Goal: Task Accomplishment & Management: Manage account settings

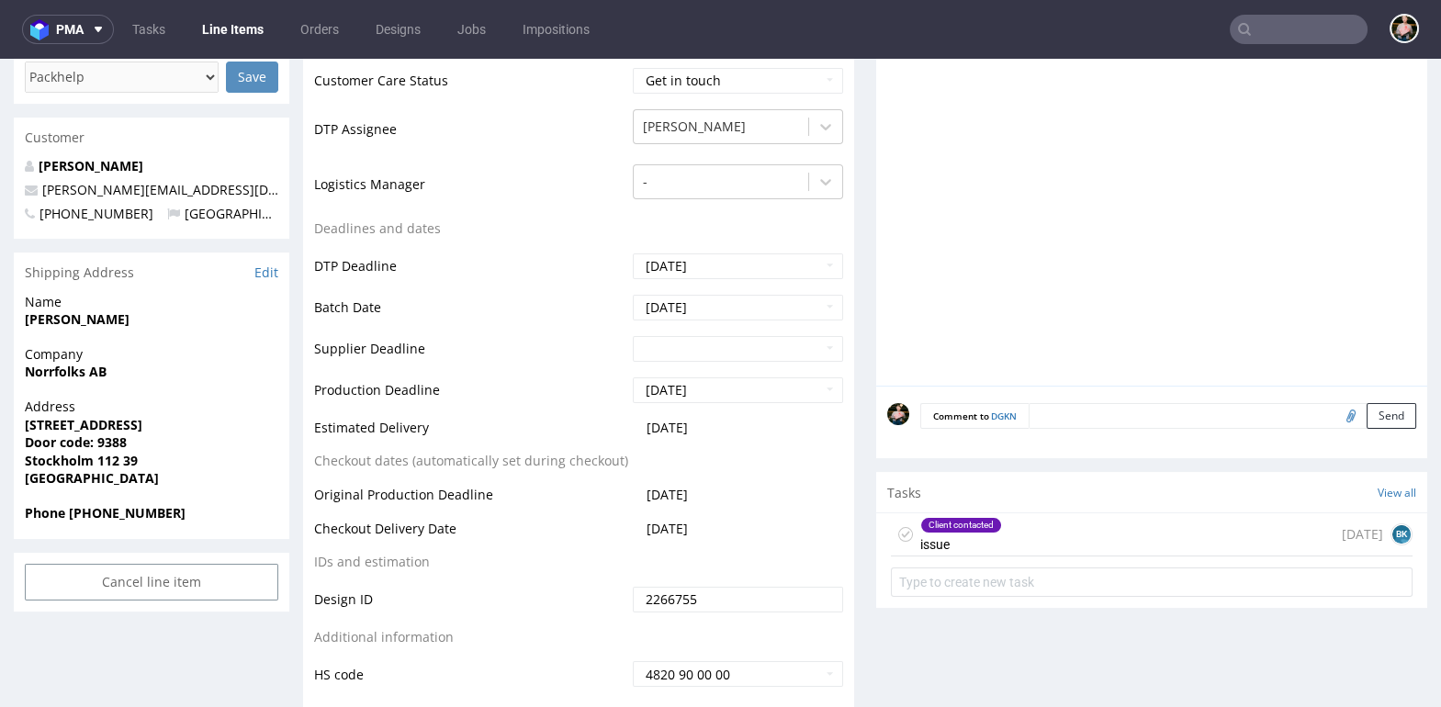
scroll to position [588, 0]
click at [123, 579] on input "Cancel line item" at bounding box center [152, 583] width 254 height 37
click at [123, 529] on link "Yes" at bounding box center [123, 533] width 52 height 28
